Goal: Task Accomplishment & Management: Manage account settings

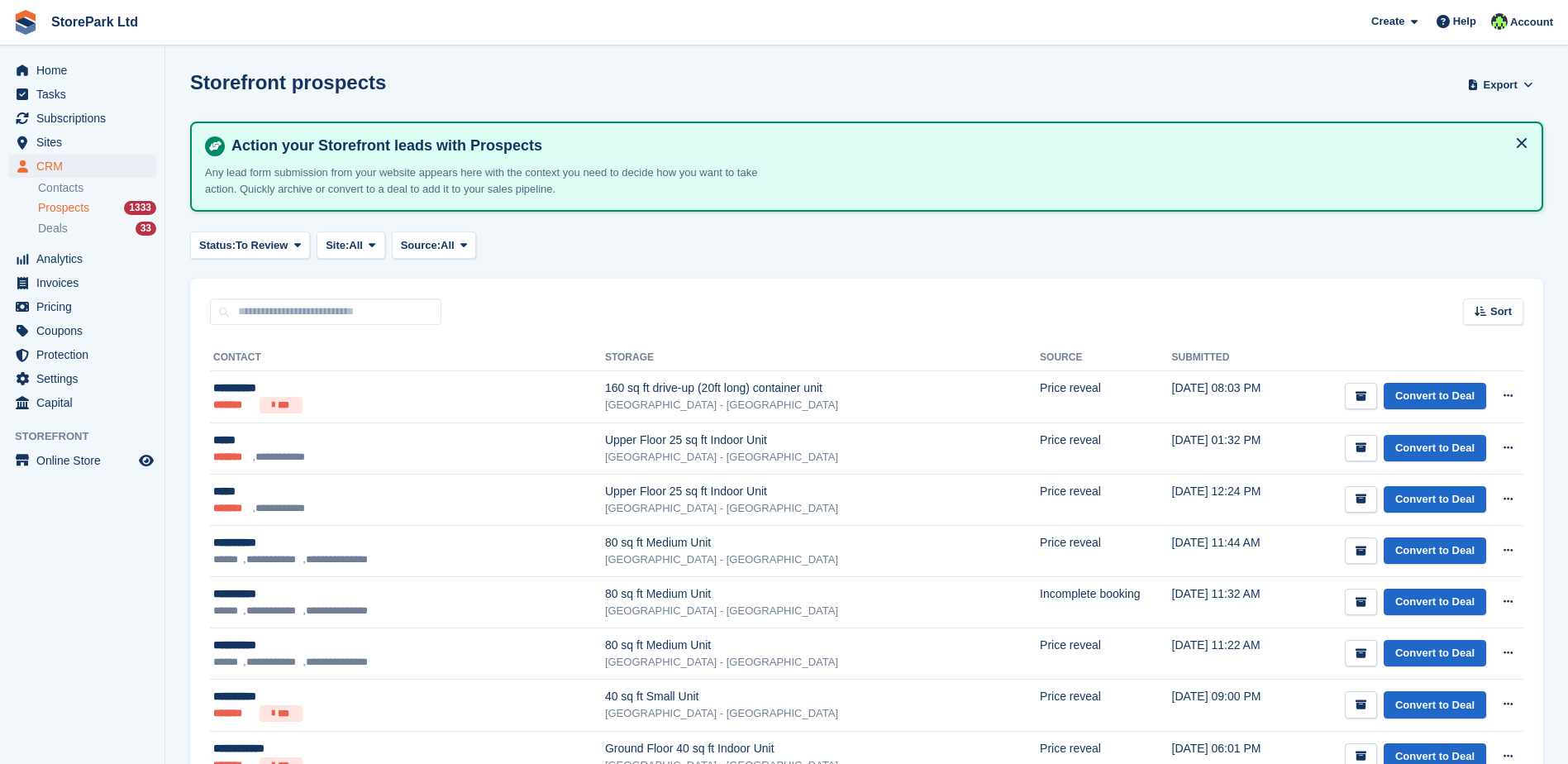
scroll to position [248, 0]
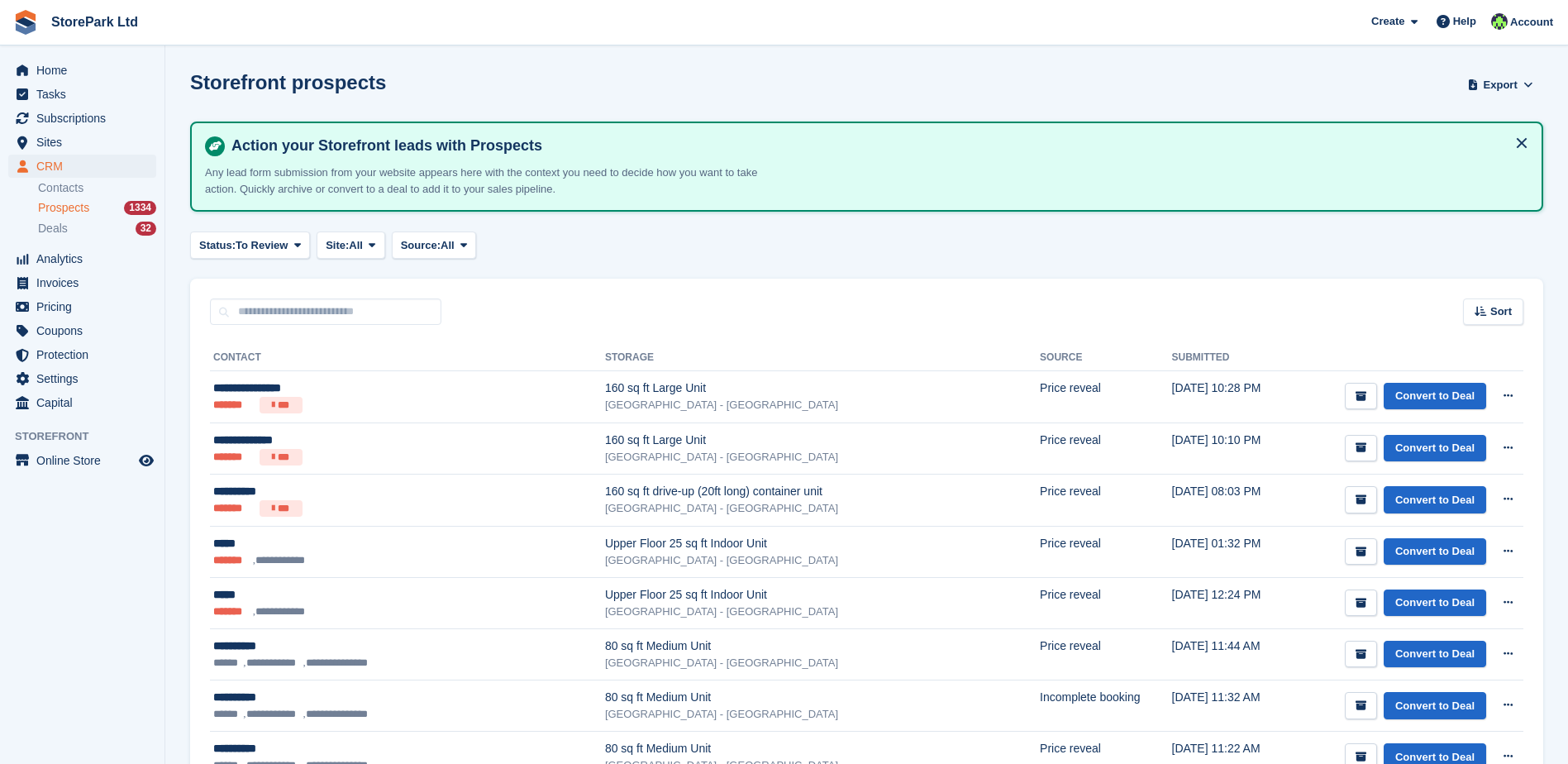
click at [104, 611] on aside "Home Tasks Subscriptions Subscriptions Subscriptions Contracts Price increases …" at bounding box center [82, 386] width 164 height 681
click at [135, 115] on span "Subscriptions" at bounding box center [86, 118] width 99 height 23
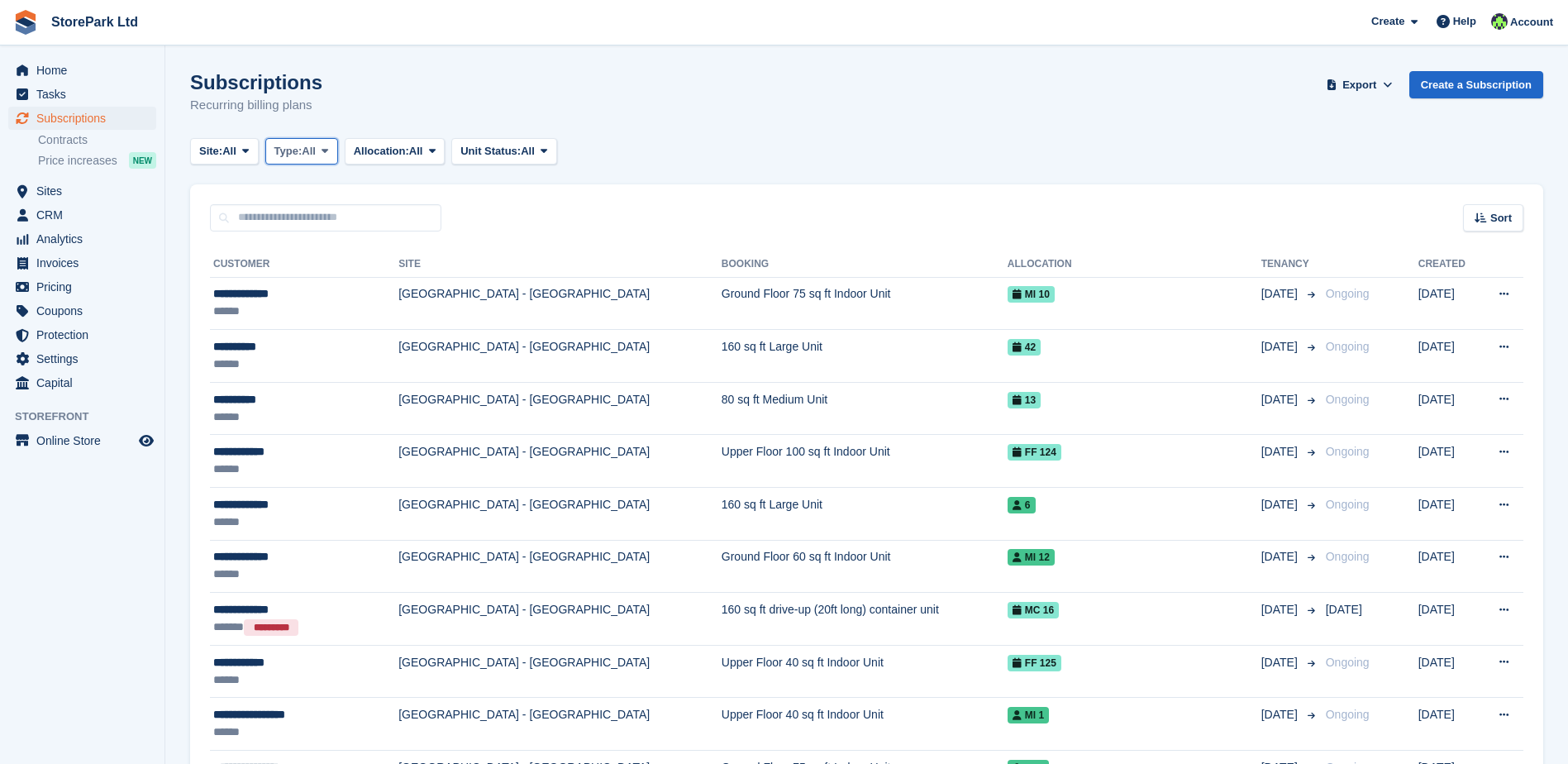
click at [323, 160] on button "Type: All" at bounding box center [302, 151] width 73 height 27
click at [342, 301] on link "Ending" at bounding box center [344, 310] width 144 height 30
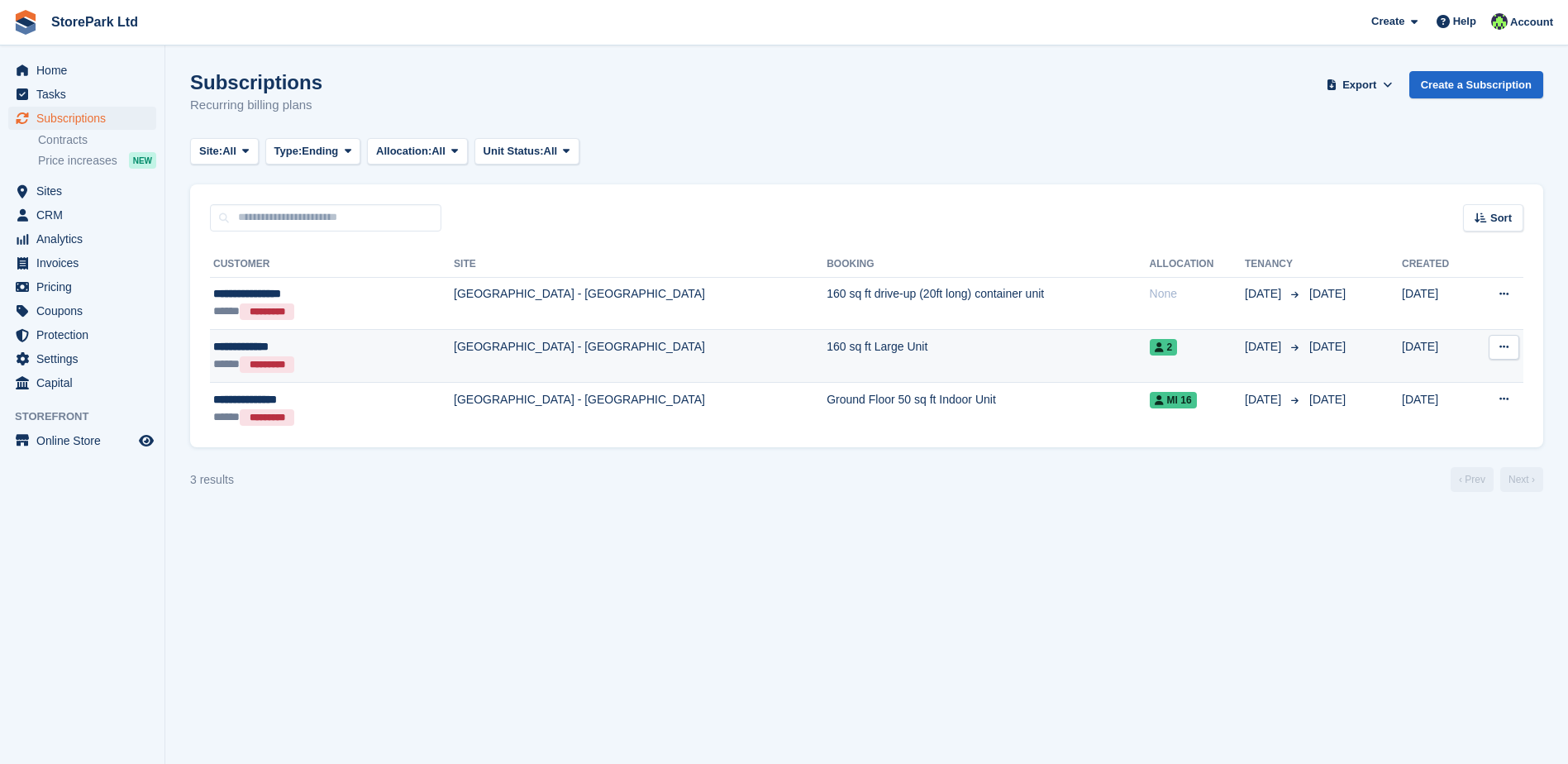
click at [340, 367] on div "***** *********" at bounding box center [294, 364] width 161 height 18
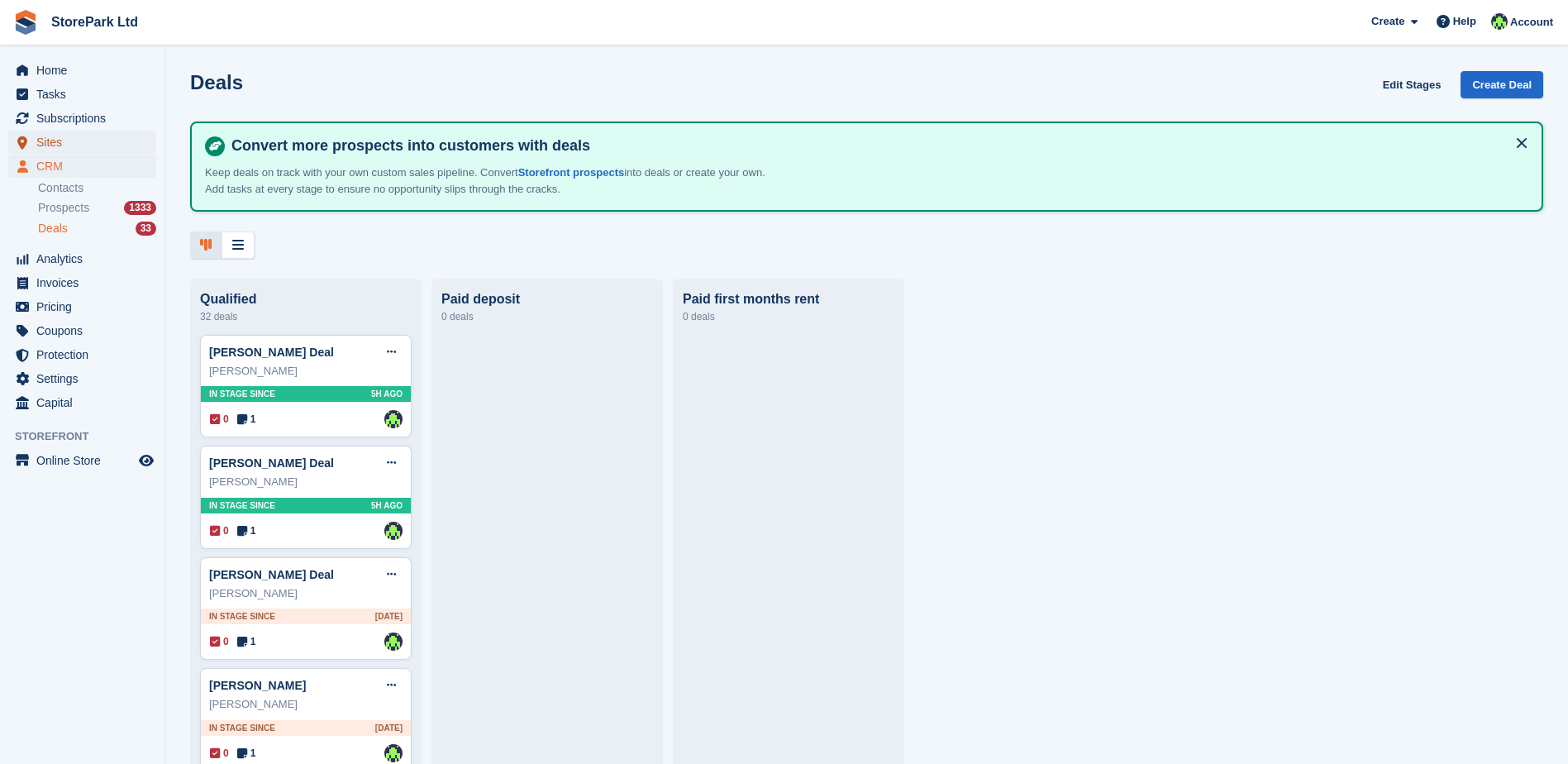
click at [84, 137] on span "Sites" at bounding box center [86, 142] width 99 height 23
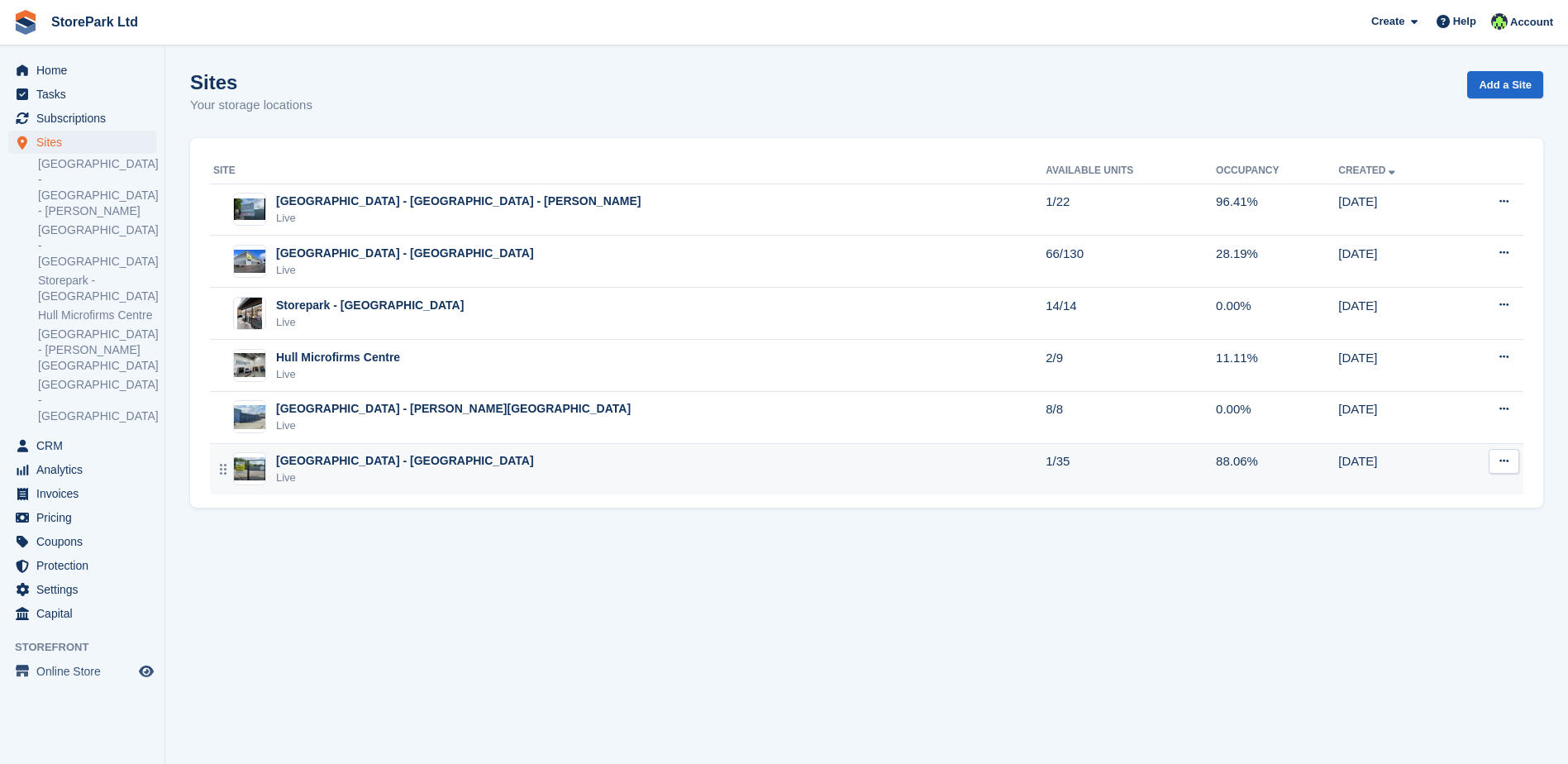
click at [399, 448] on td "[GEOGRAPHIC_DATA] - [GEOGRAPHIC_DATA] - Hessle Live" at bounding box center [628, 468] width 836 height 52
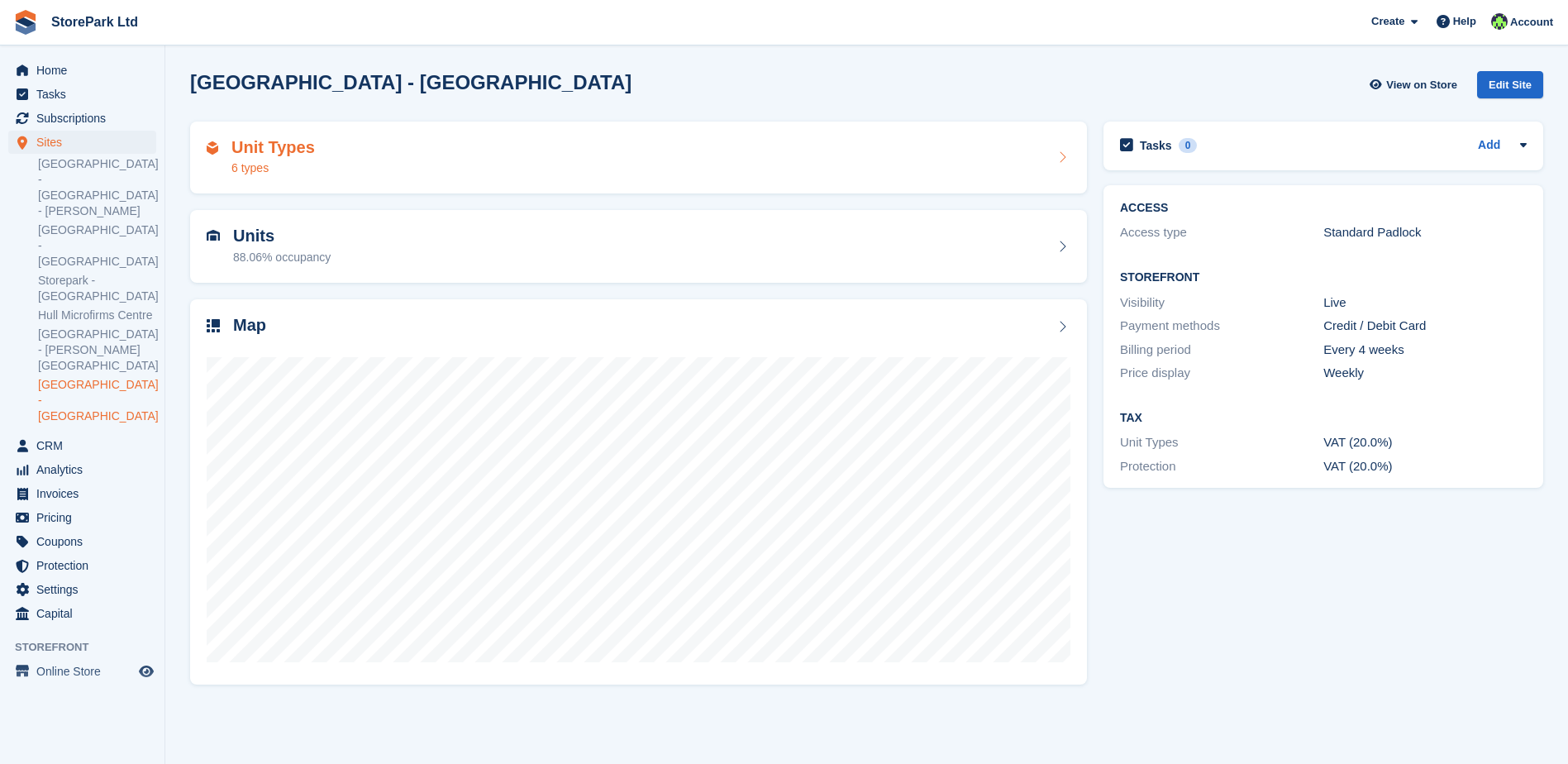
click at [425, 183] on div "Unit Types 6 types" at bounding box center [639, 159] width 897 height 73
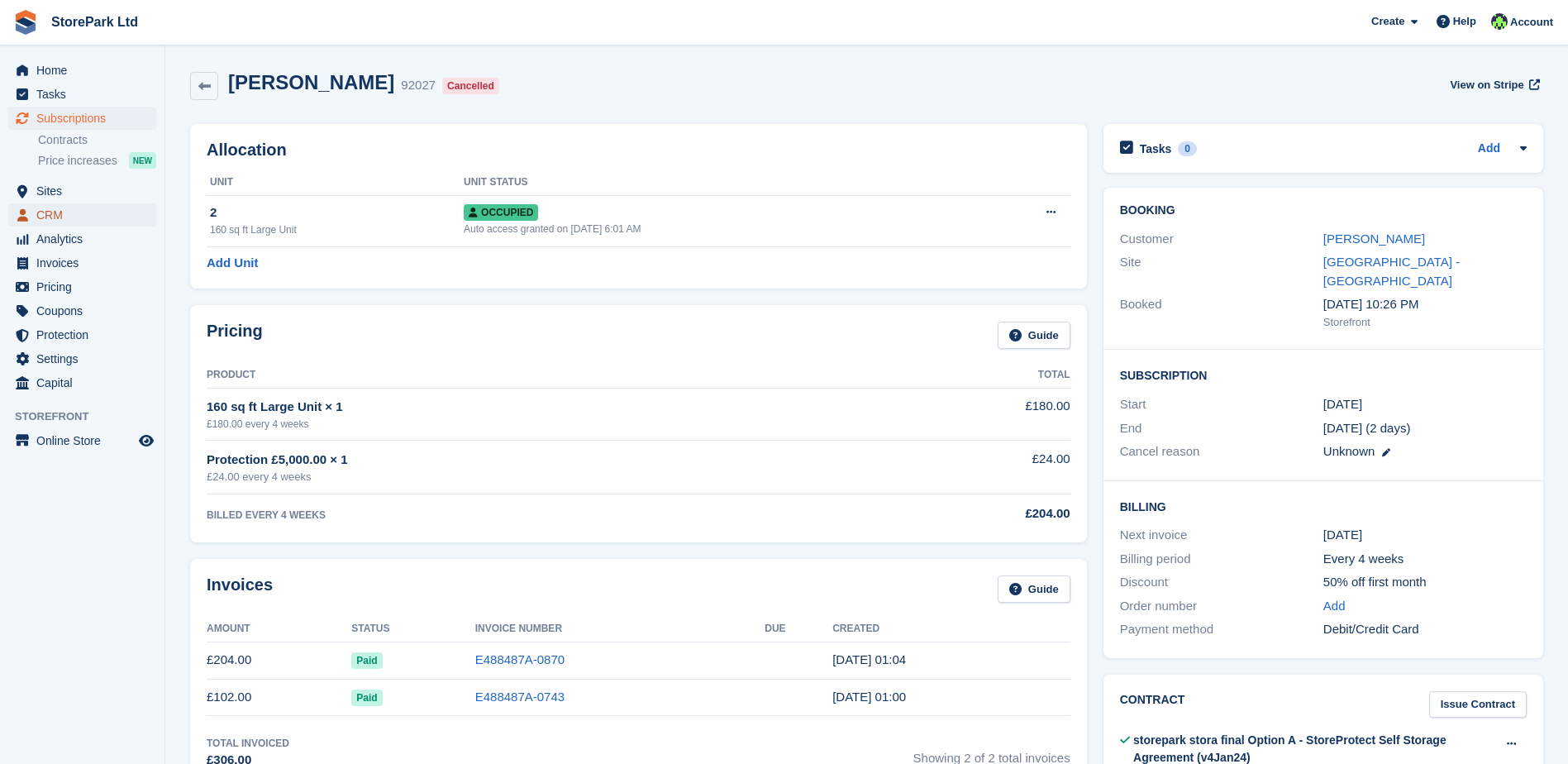
click at [74, 215] on span "CRM" at bounding box center [86, 215] width 99 height 23
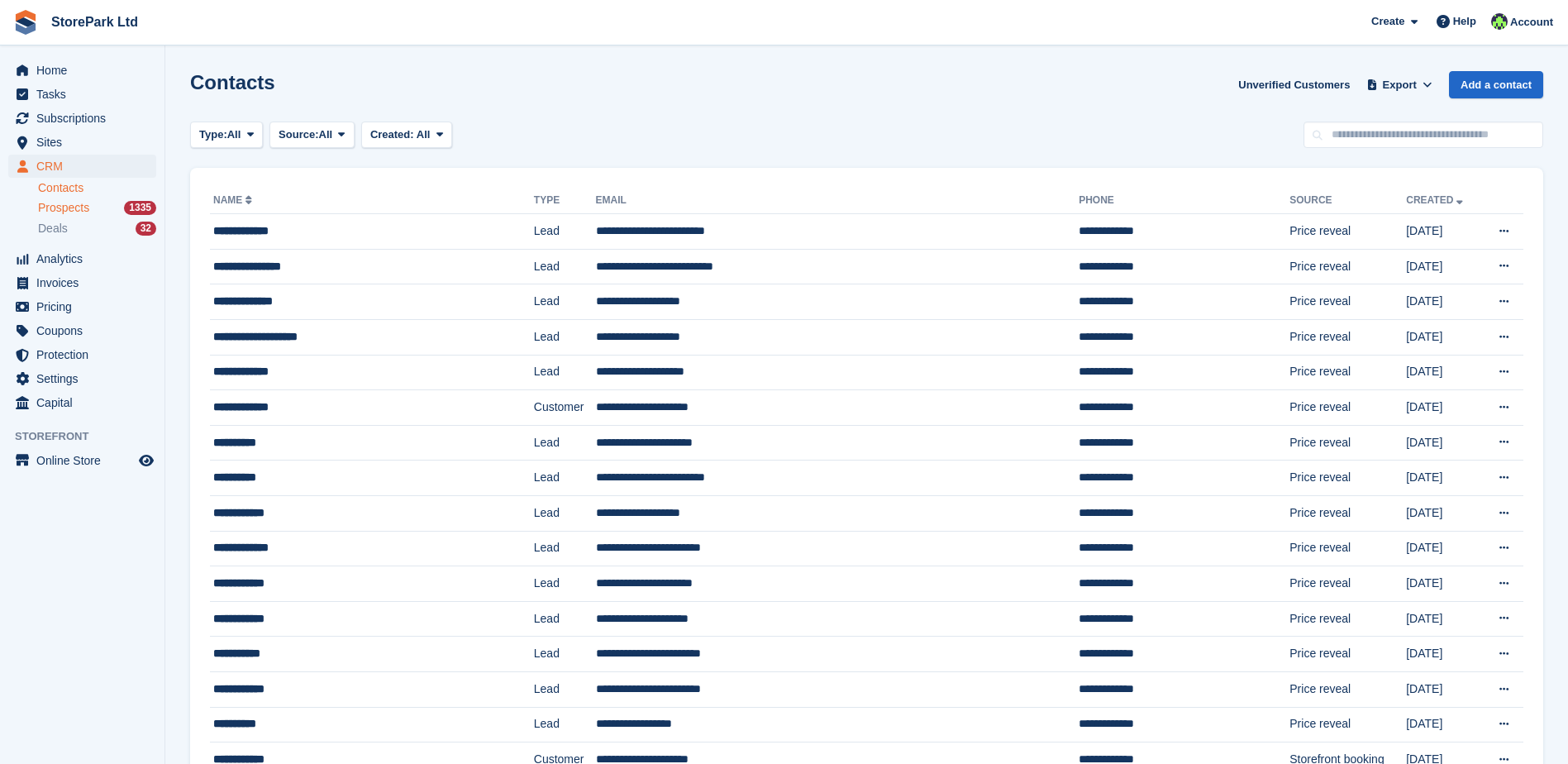
click at [84, 213] on span "Prospects" at bounding box center [64, 207] width 52 height 16
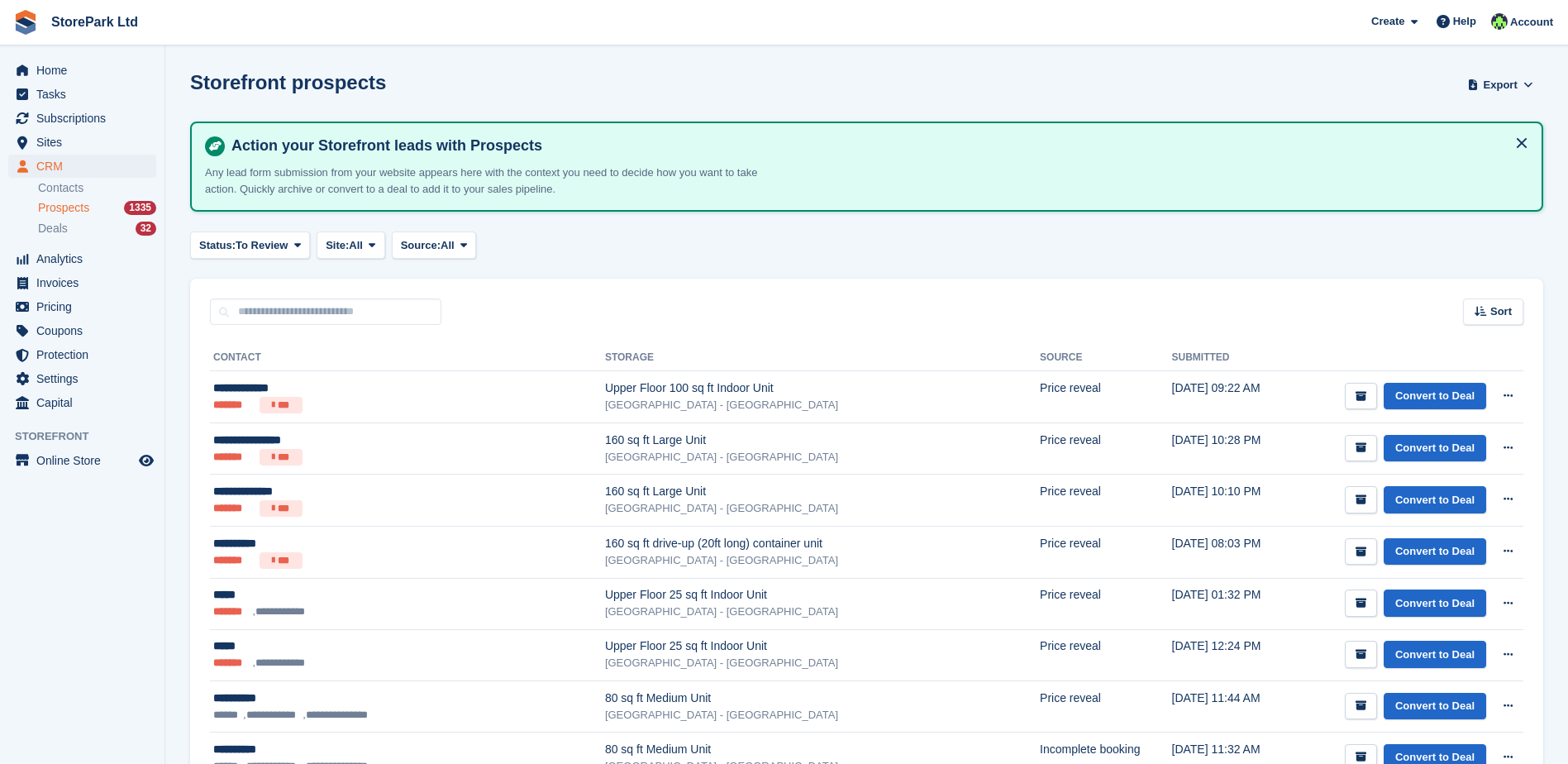
click at [76, 211] on span "Prospects" at bounding box center [64, 207] width 52 height 16
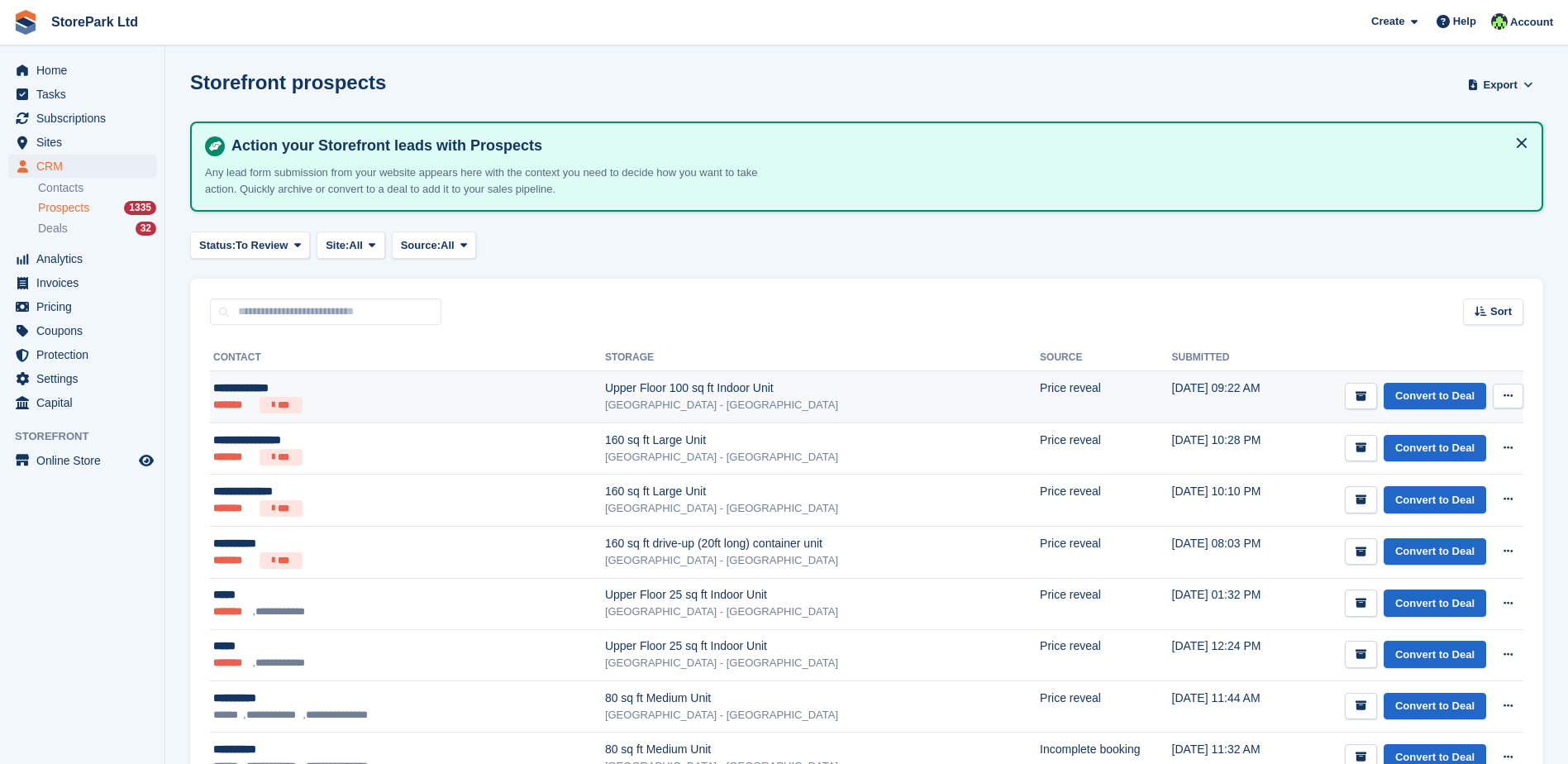
click at [605, 400] on div "[GEOGRAPHIC_DATA] - [GEOGRAPHIC_DATA]" at bounding box center [822, 405] width 434 height 17
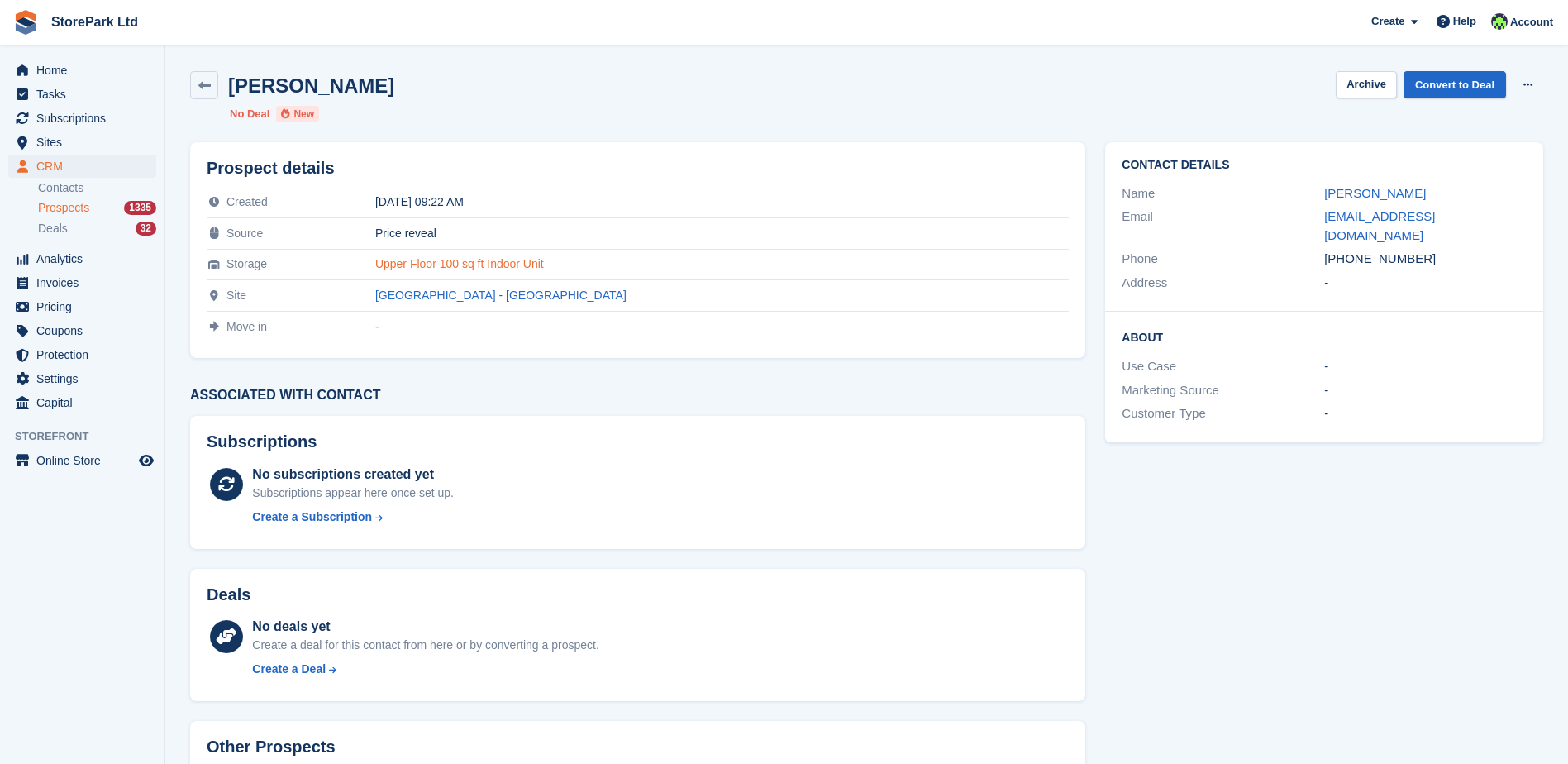
click at [527, 267] on link "Upper Floor 100 sq ft Indoor Unit" at bounding box center [460, 264] width 169 height 13
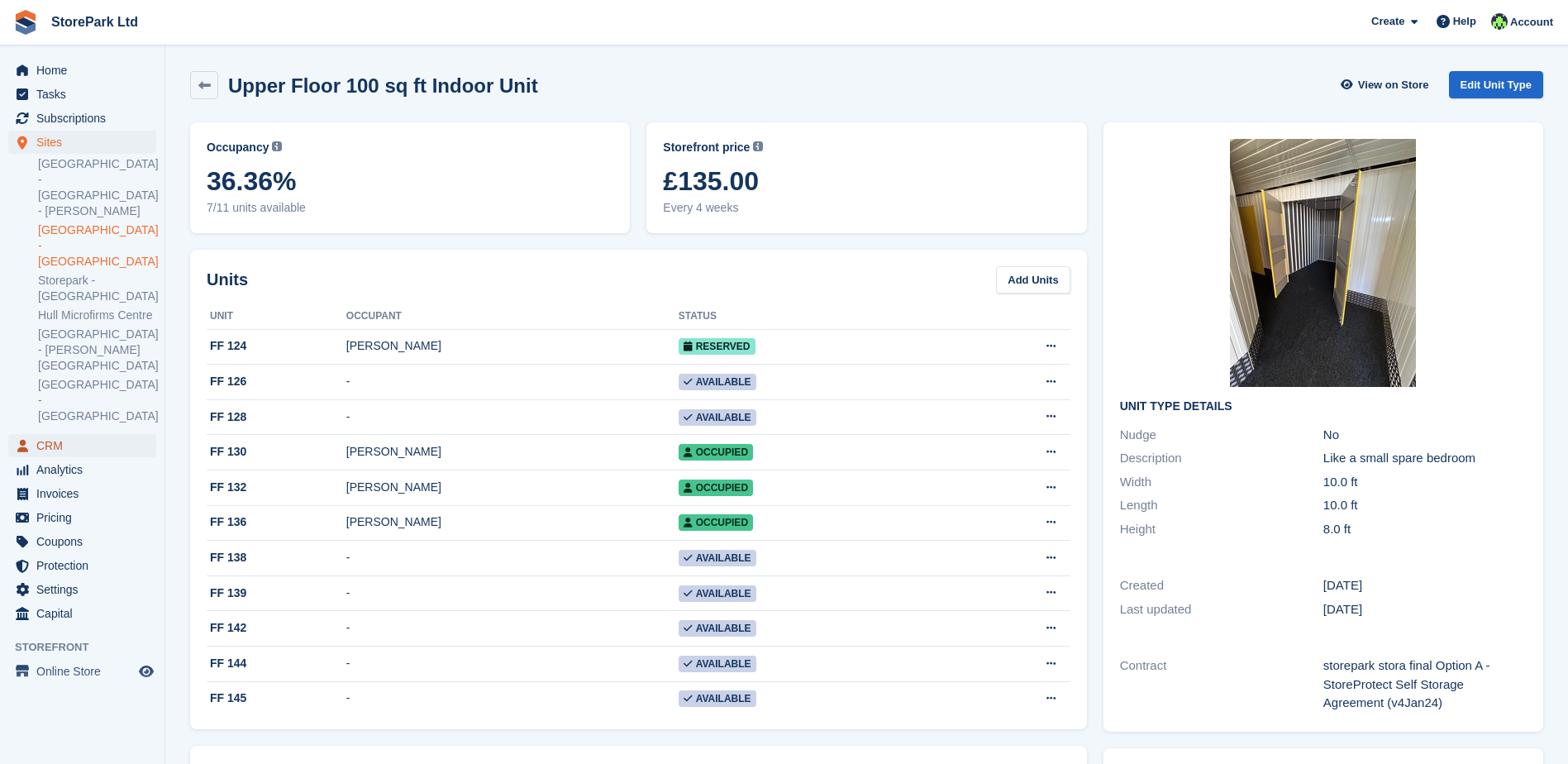
click at [68, 435] on span "CRM" at bounding box center [86, 446] width 99 height 23
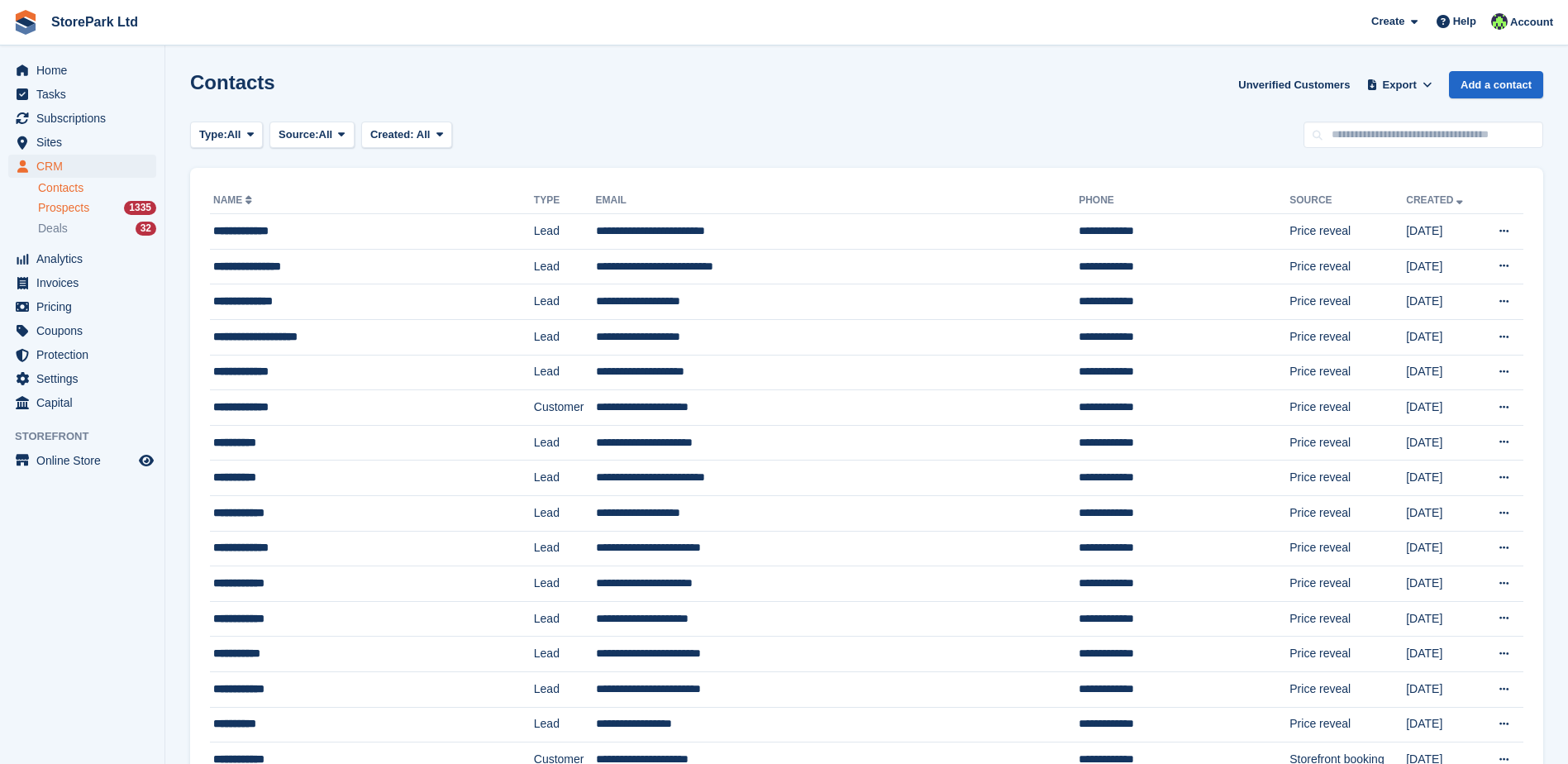
click at [80, 212] on span "Prospects" at bounding box center [64, 207] width 52 height 16
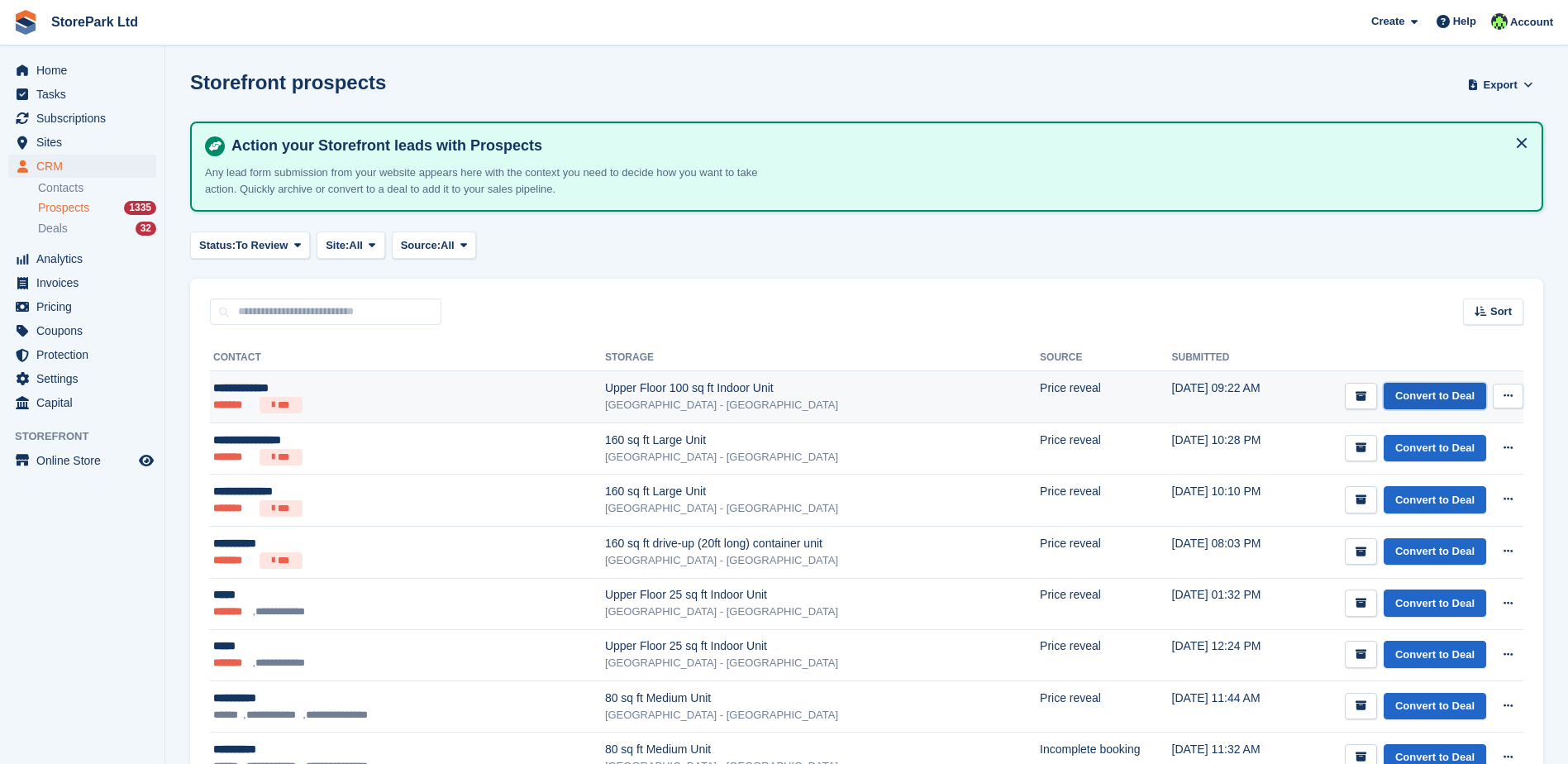
click at [1428, 405] on link "Convert to Deal" at bounding box center [1435, 396] width 102 height 27
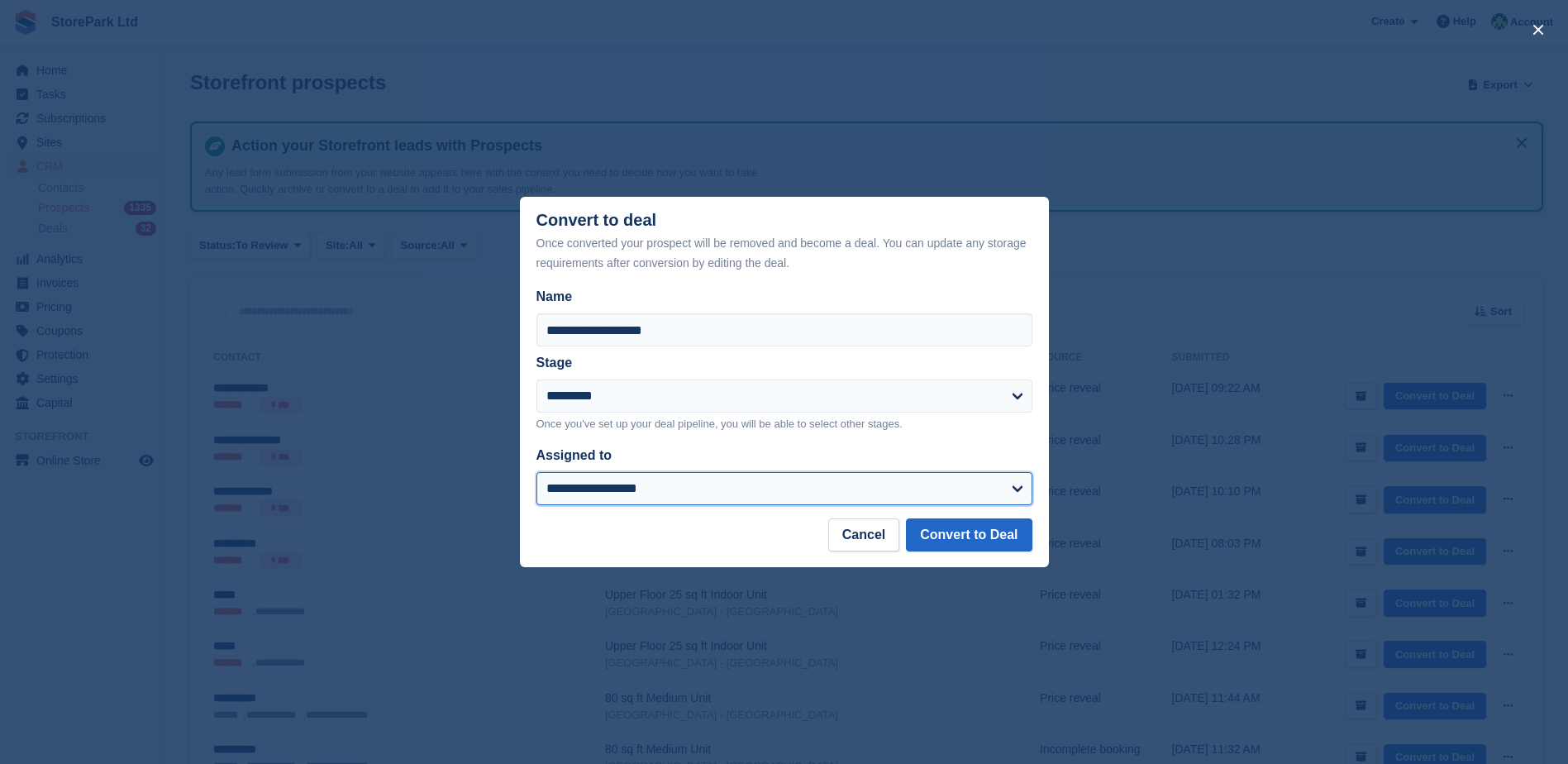
click at [734, 476] on select "**********" at bounding box center [784, 488] width 496 height 33
select select "****"
click at [537, 473] on select "**********" at bounding box center [784, 488] width 496 height 33
click at [1001, 537] on button "Convert to Deal" at bounding box center [969, 534] width 126 height 33
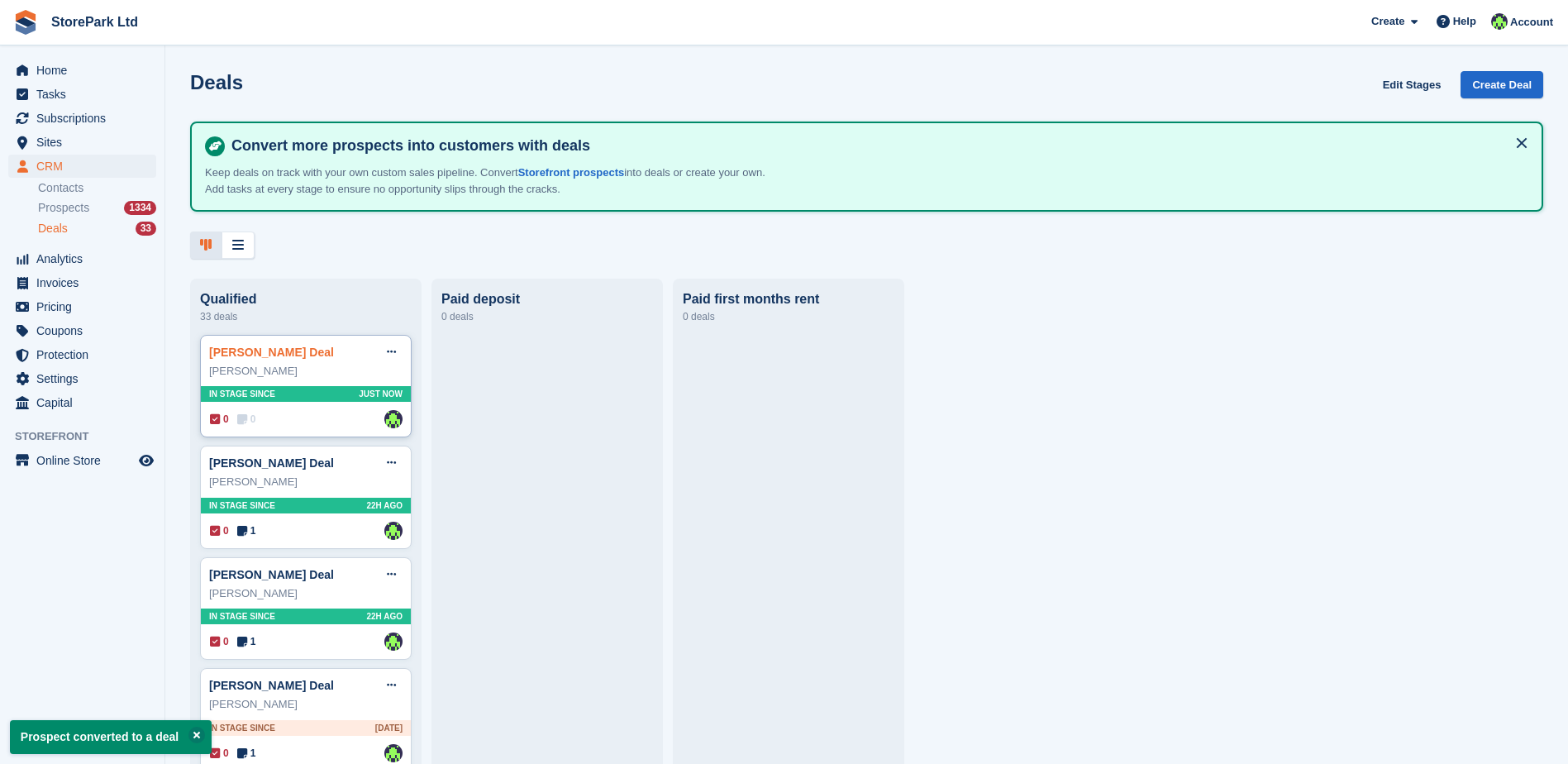
click at [284, 359] on link "Steve Hamlett Deal" at bounding box center [271, 352] width 125 height 13
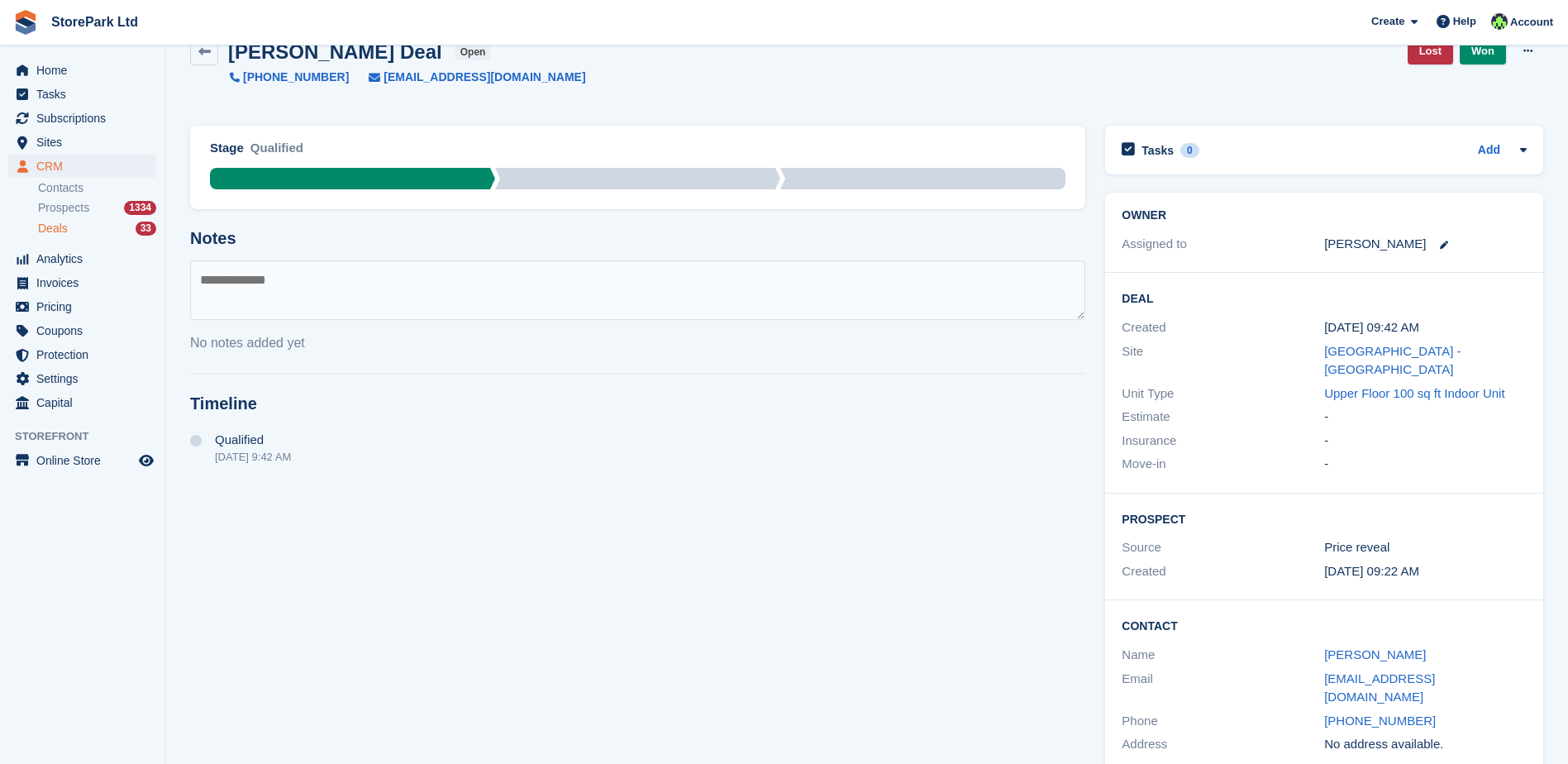
scroll to position [50, 0]
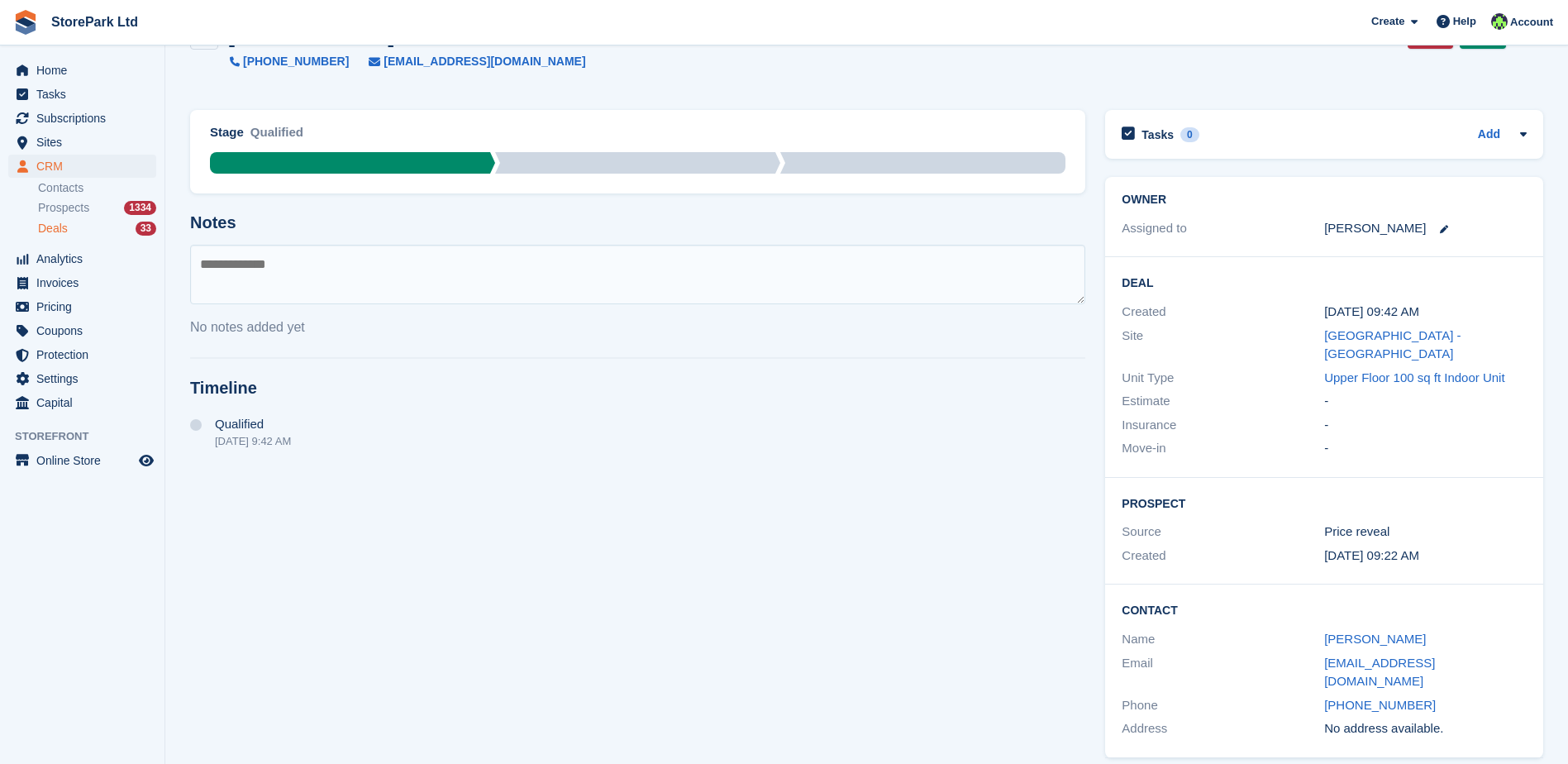
click at [588, 283] on textarea at bounding box center [638, 274] width 895 height 59
type textarea "**********"
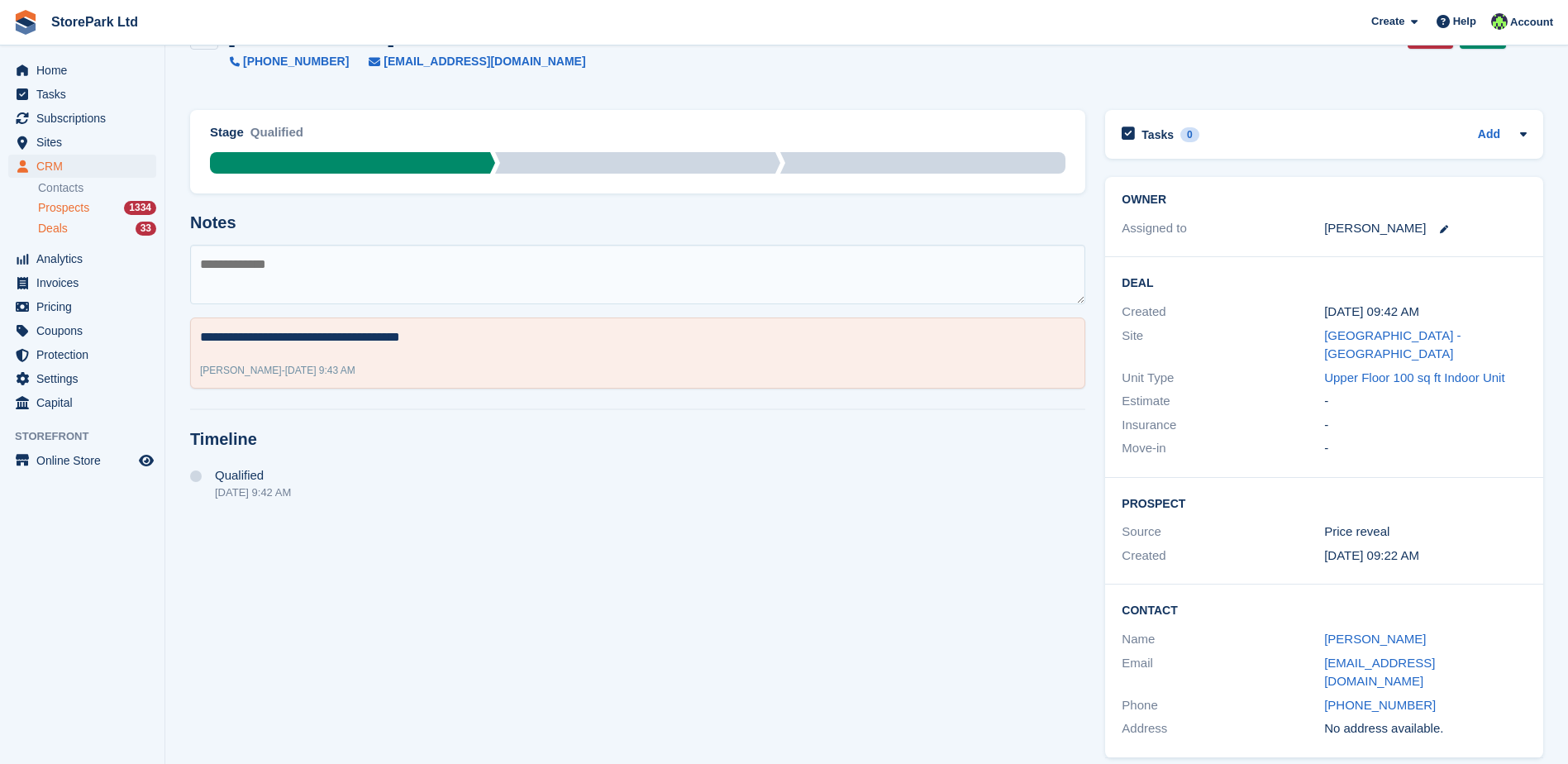
click at [92, 201] on div "Prospects 1334" at bounding box center [98, 207] width 118 height 16
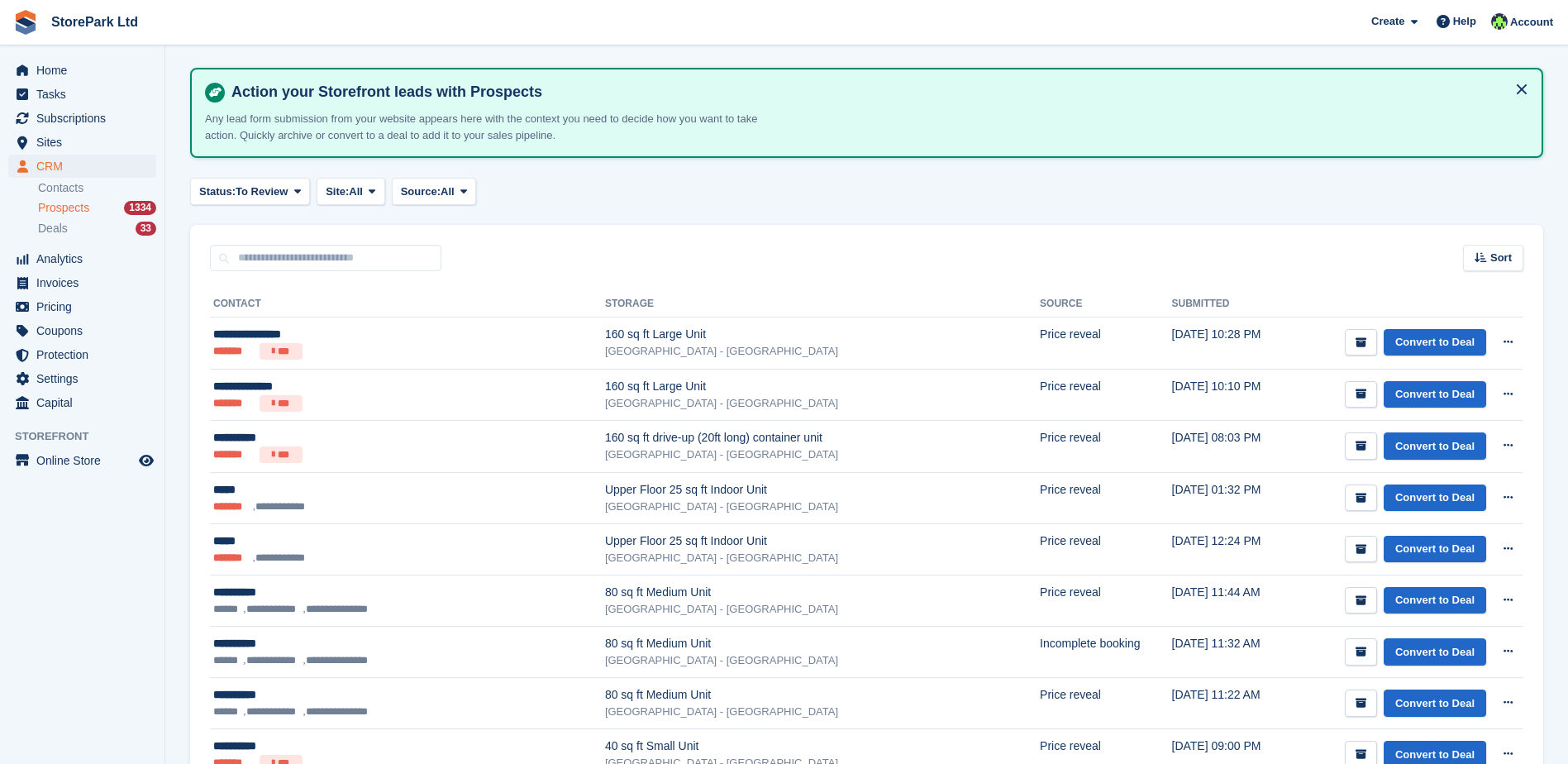
scroll to position [83, 0]
